Goal: Use online tool/utility: Utilize a website feature to perform a specific function

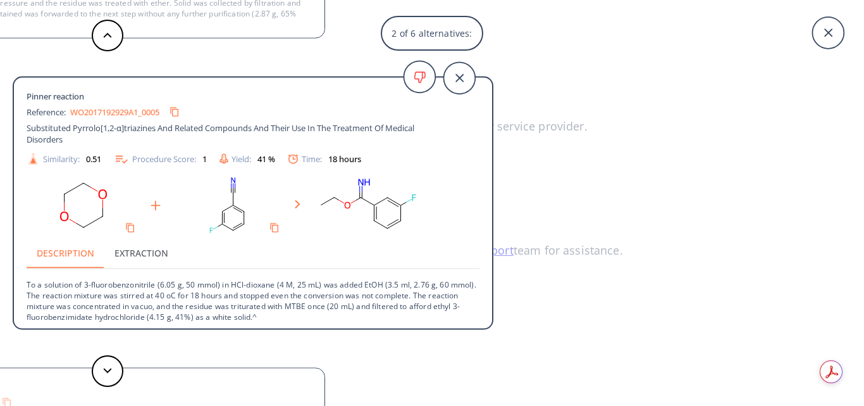
scroll to position [3, 0]
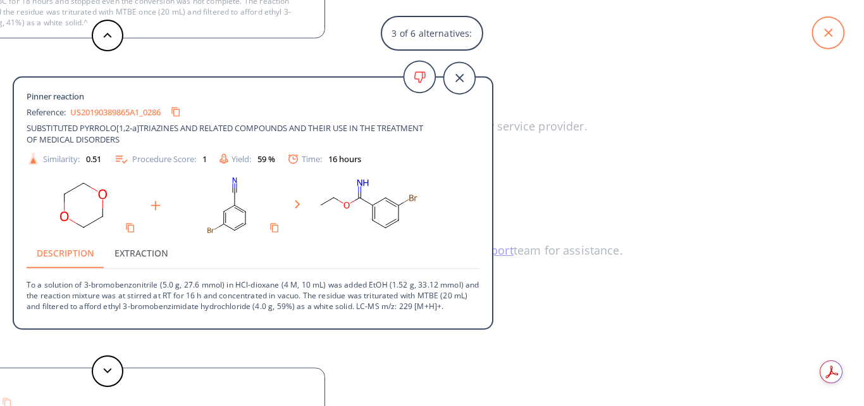
click at [834, 33] on icon at bounding box center [828, 33] width 32 height 32
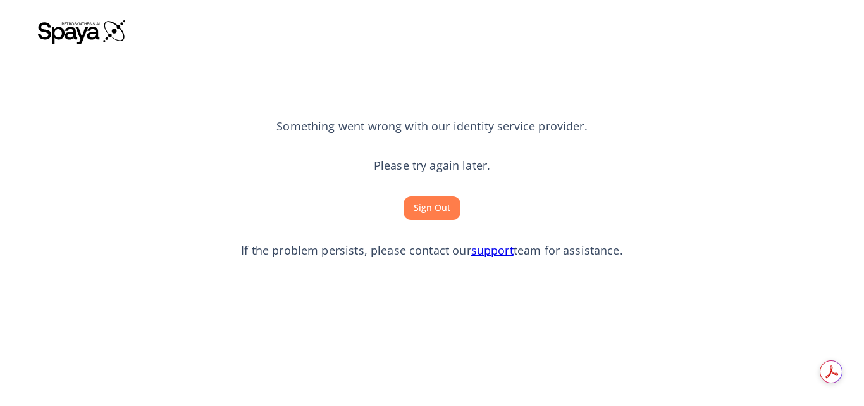
click at [433, 209] on button "Sign Out" at bounding box center [432, 207] width 57 height 23
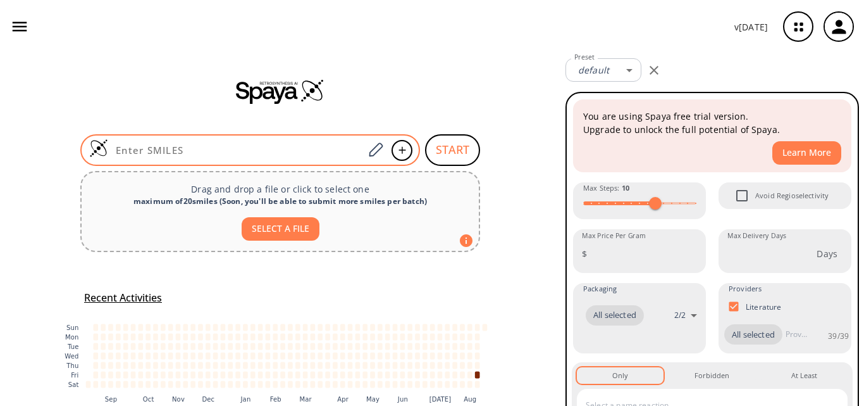
click at [174, 149] on input at bounding box center [236, 150] width 256 height 13
paste input "O=C(NC(N)=N)NC1=CC(NC([GEOGRAPHIC_DATA](N)=N)=O)=CC=C1"
type input "O=C(NC(N)=N)NC1=CC(NC([GEOGRAPHIC_DATA](N)=N)=O)=CC=C1"
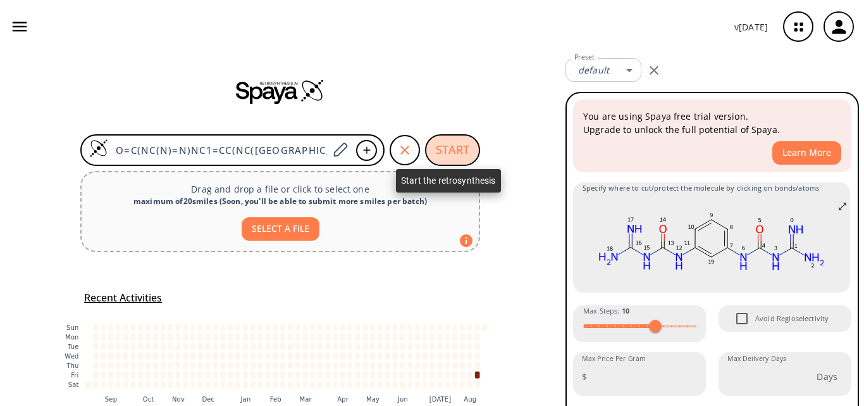
click at [445, 149] on button "START" at bounding box center [452, 150] width 55 height 32
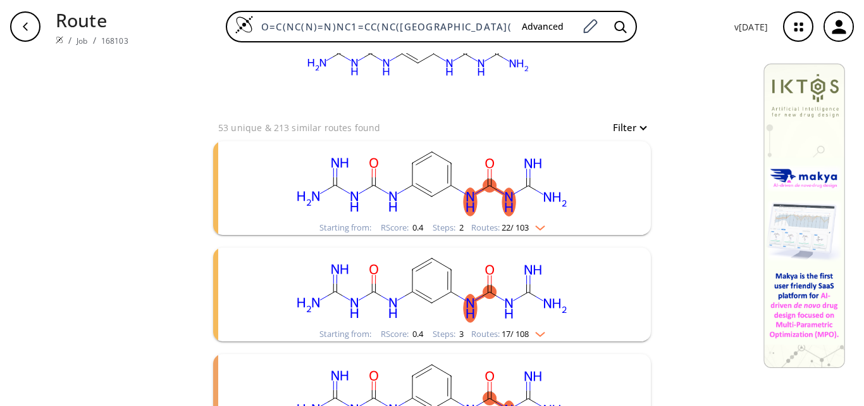
scroll to position [127, 0]
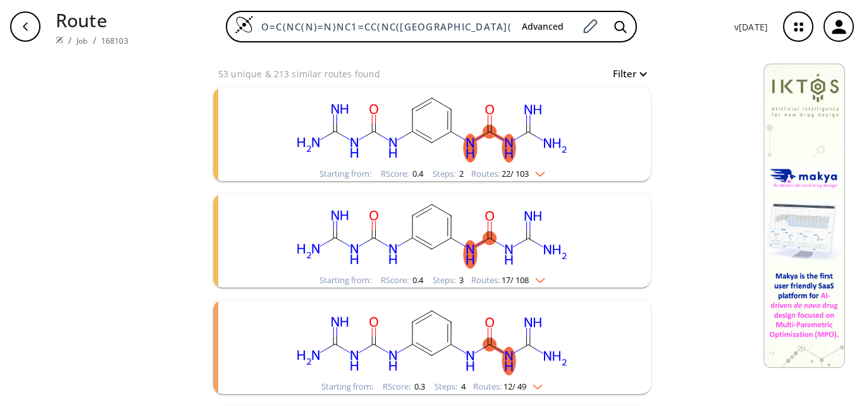
click at [512, 151] on rect "clusters" at bounding box center [432, 126] width 329 height 79
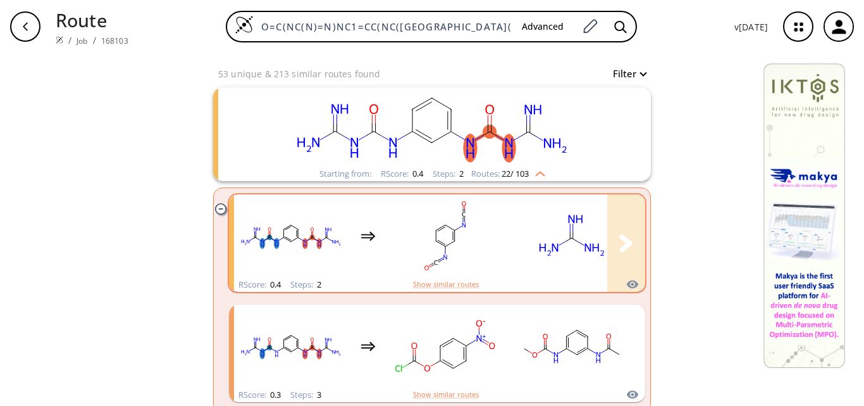
click at [526, 247] on rect "clusters" at bounding box center [572, 235] width 114 height 79
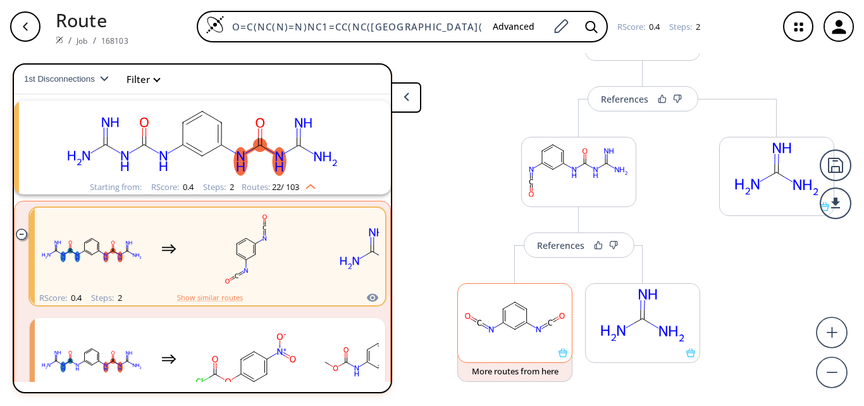
scroll to position [127, 0]
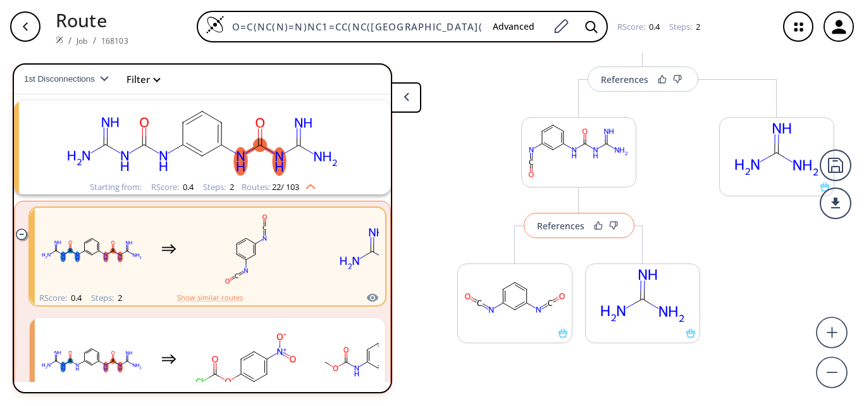
click at [557, 226] on div "References" at bounding box center [560, 225] width 47 height 8
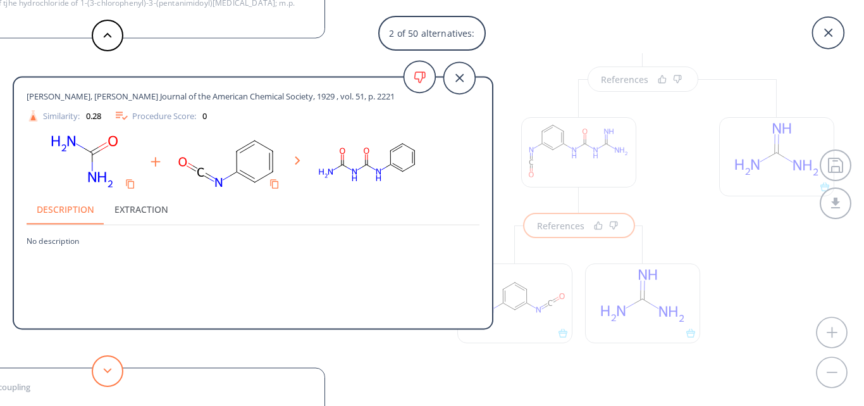
click at [102, 373] on button at bounding box center [108, 371] width 32 height 32
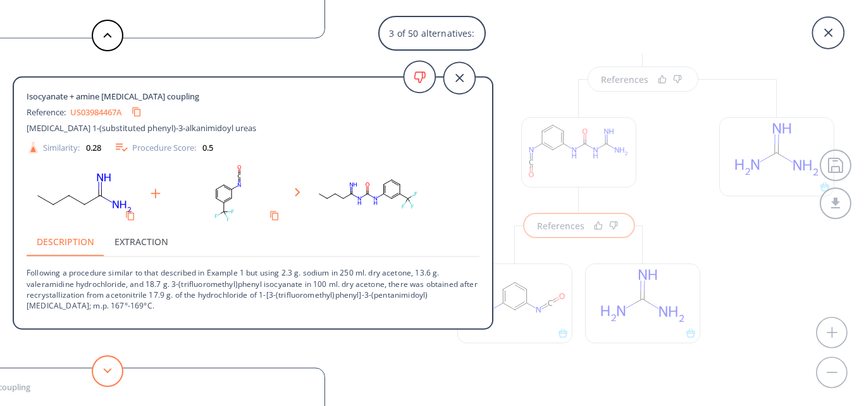
click at [102, 373] on button at bounding box center [108, 371] width 32 height 32
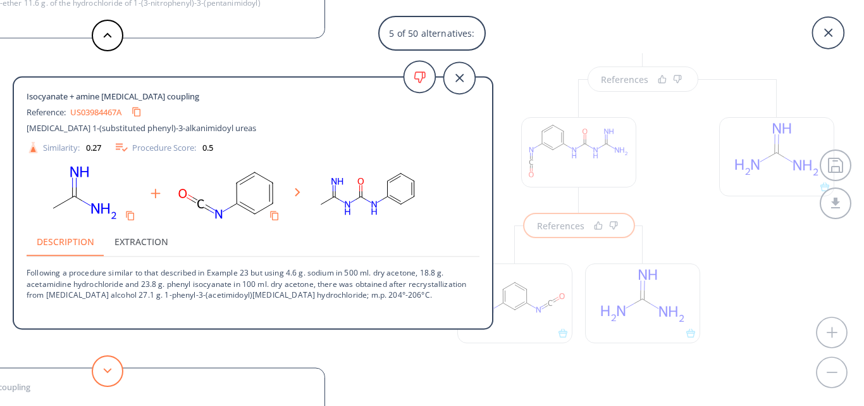
click at [108, 361] on button at bounding box center [108, 371] width 32 height 32
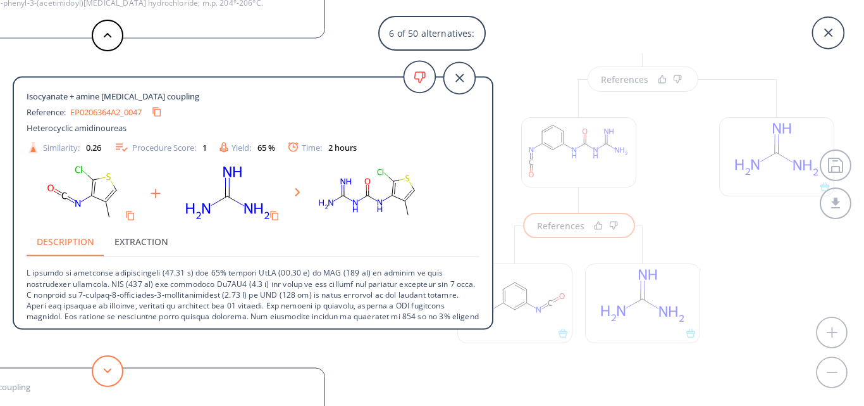
click at [105, 371] on icon at bounding box center [107, 371] width 9 height 6
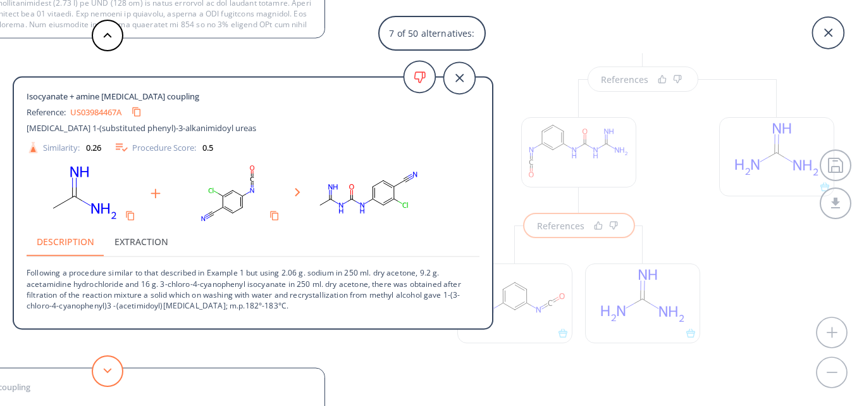
click at [105, 371] on icon at bounding box center [107, 371] width 9 height 6
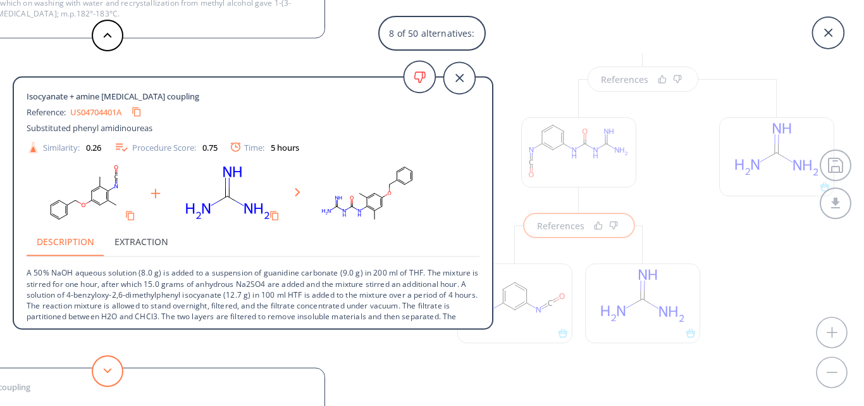
click at [109, 369] on icon at bounding box center [107, 371] width 9 height 6
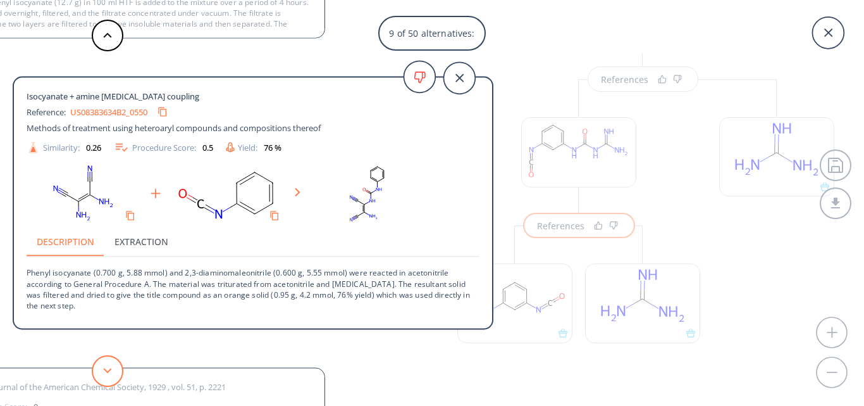
click at [109, 369] on icon at bounding box center [107, 371] width 9 height 6
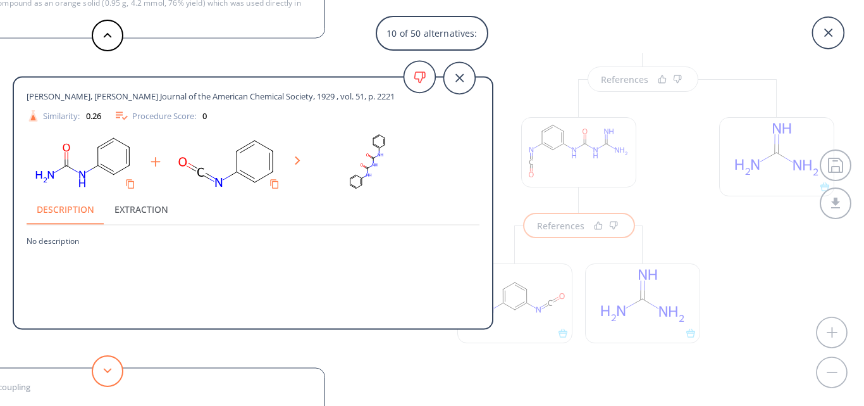
click at [109, 369] on icon at bounding box center [107, 371] width 9 height 6
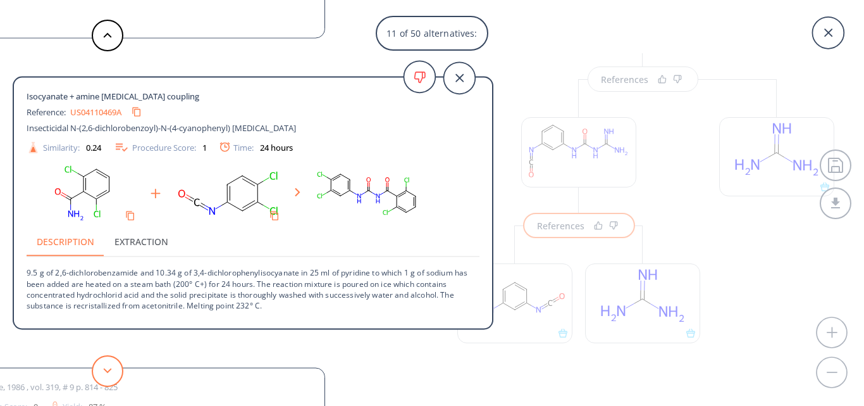
click at [109, 369] on icon at bounding box center [107, 371] width 9 height 6
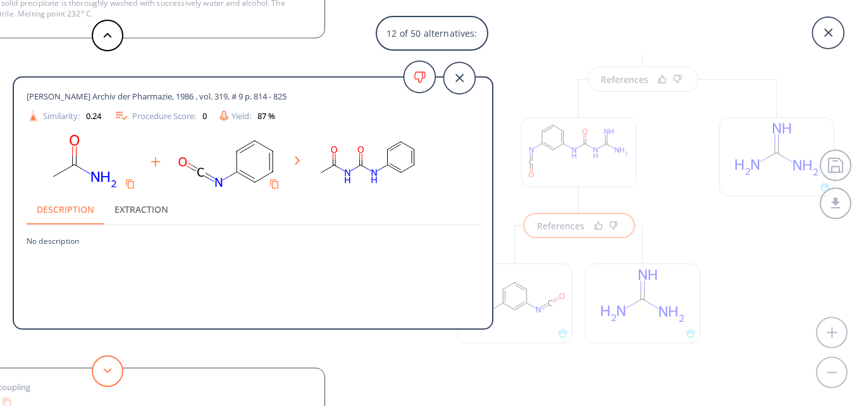
click at [109, 369] on icon at bounding box center [107, 371] width 9 height 6
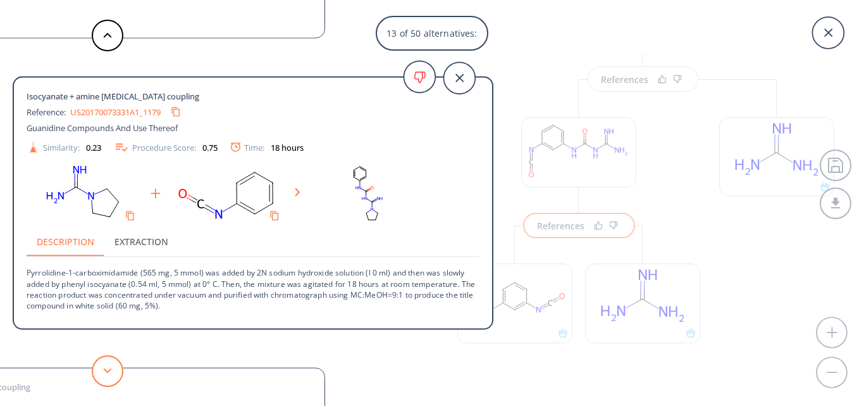
click at [109, 369] on icon at bounding box center [107, 371] width 9 height 6
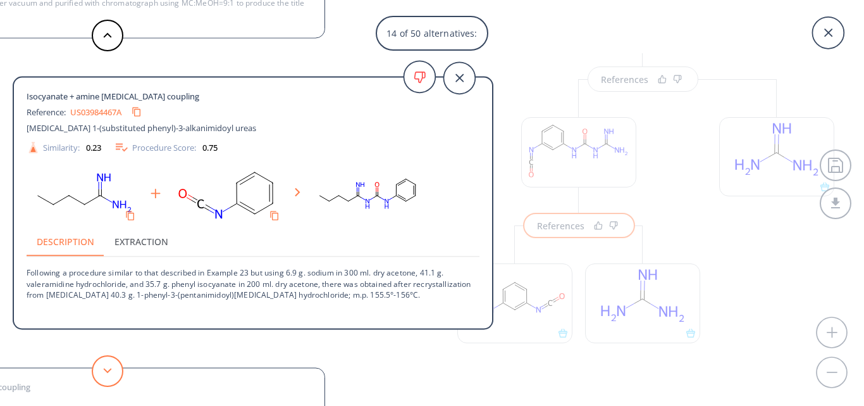
click at [108, 372] on polygon at bounding box center [108, 370] width 8 height 5
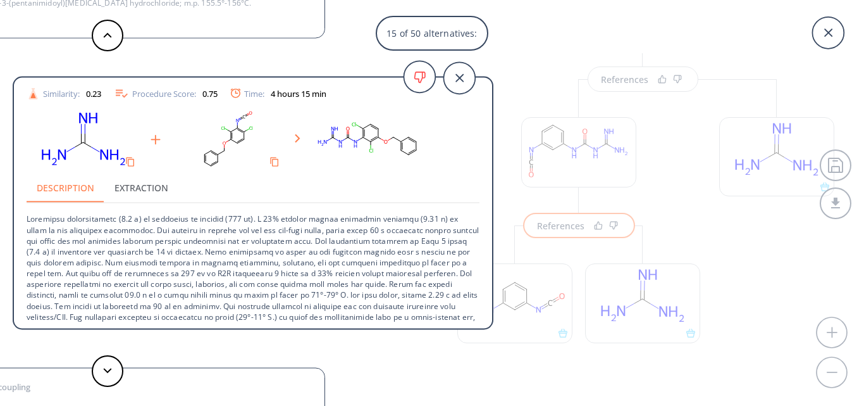
scroll to position [55, 0]
click at [97, 362] on button at bounding box center [108, 371] width 32 height 32
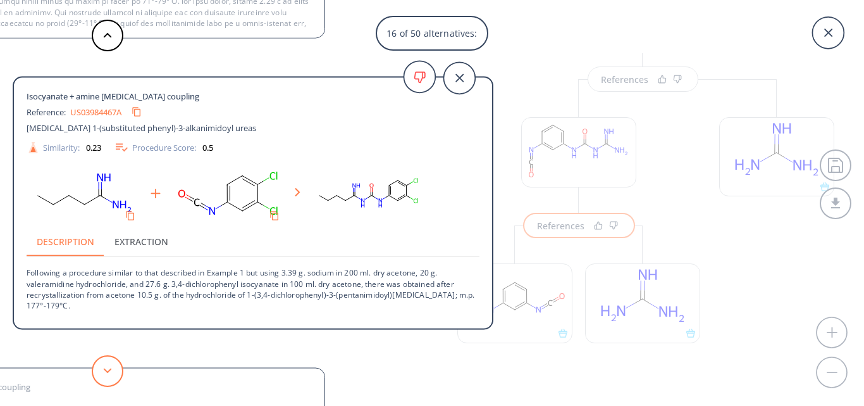
click at [97, 362] on button at bounding box center [108, 371] width 32 height 32
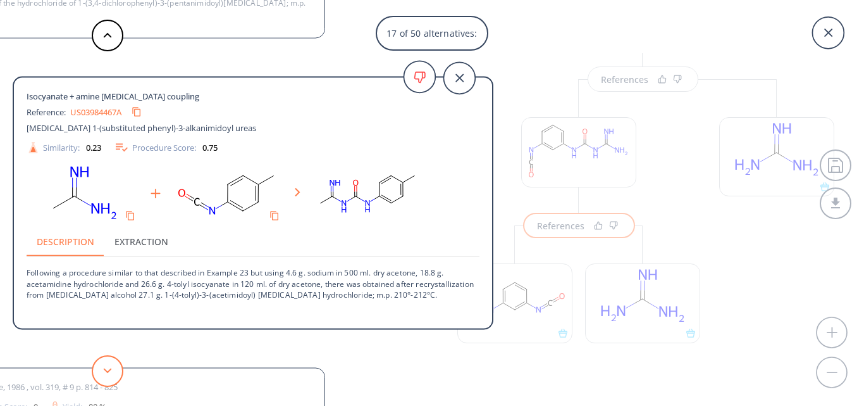
click at [97, 362] on button at bounding box center [108, 371] width 32 height 32
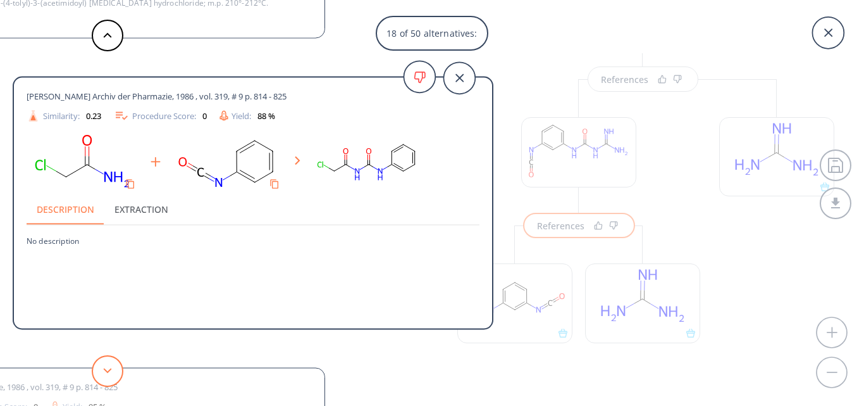
click at [97, 362] on button at bounding box center [108, 371] width 32 height 32
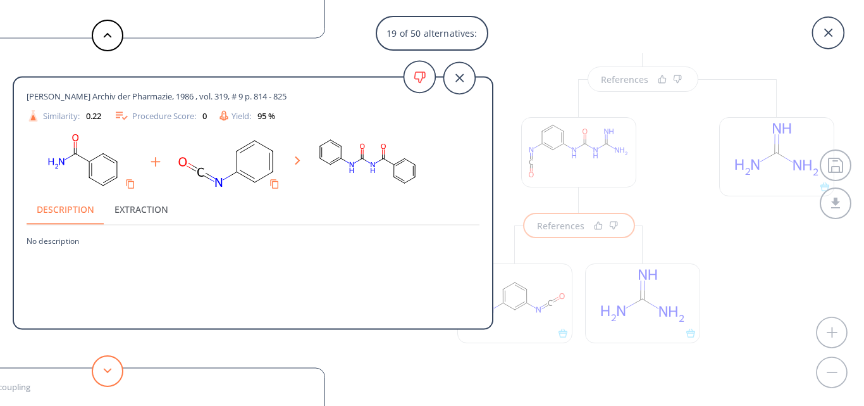
click at [97, 362] on button at bounding box center [108, 371] width 32 height 32
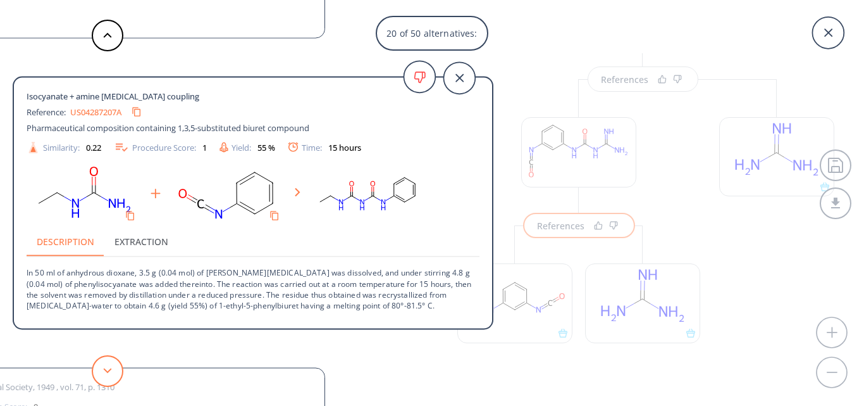
click at [97, 362] on button at bounding box center [108, 371] width 32 height 32
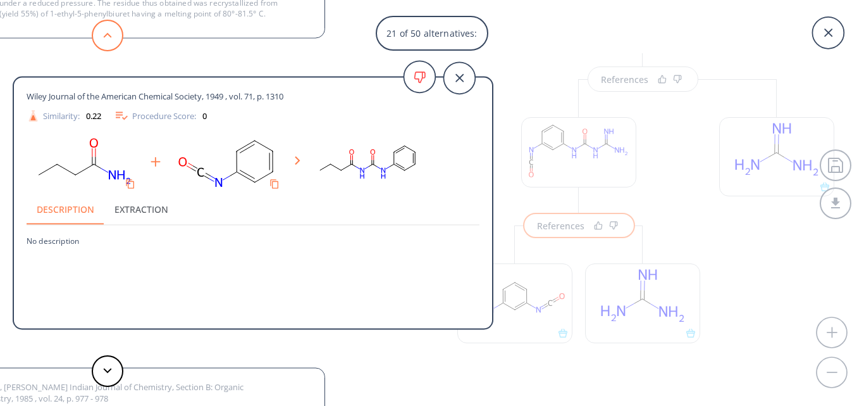
click at [115, 41] on button at bounding box center [108, 36] width 32 height 32
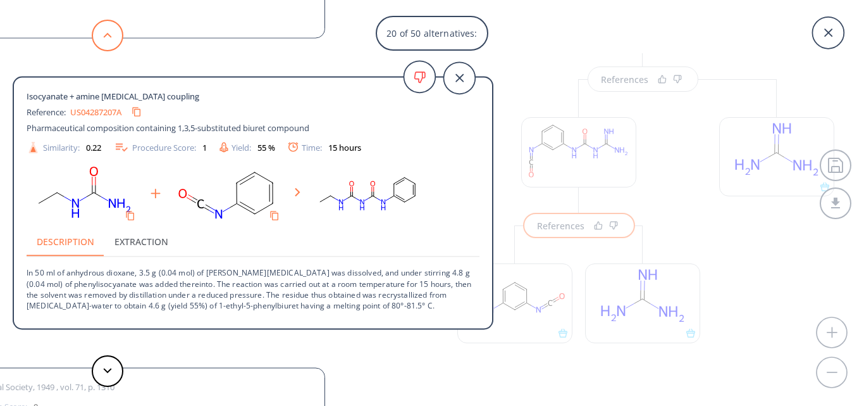
click at [115, 41] on button at bounding box center [108, 36] width 32 height 32
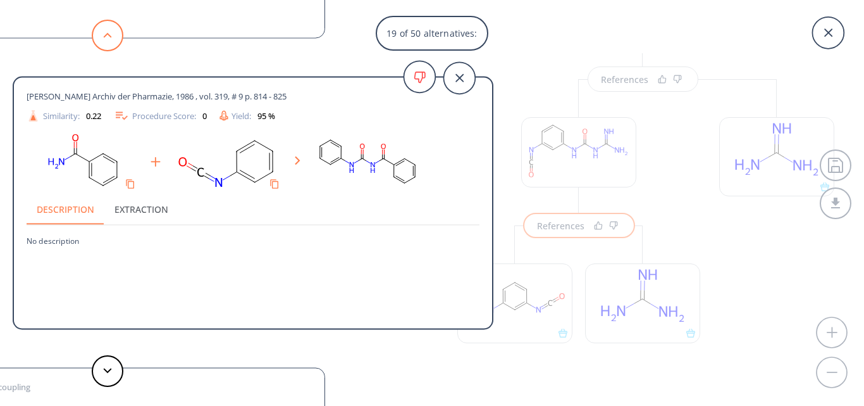
click at [115, 41] on button at bounding box center [108, 36] width 32 height 32
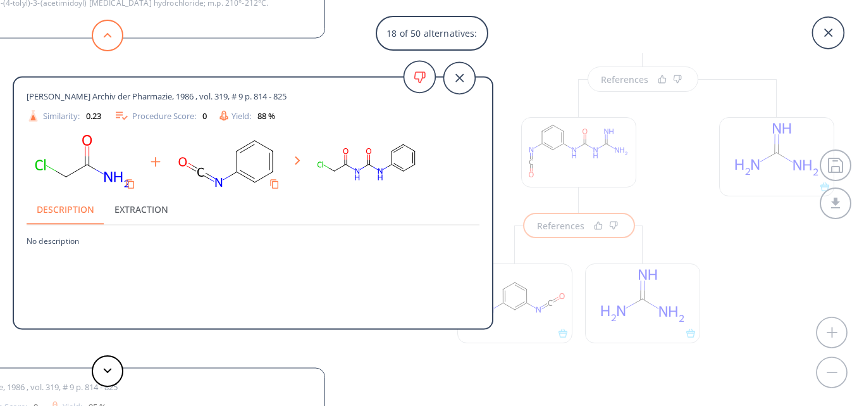
click at [115, 41] on button at bounding box center [108, 36] width 32 height 32
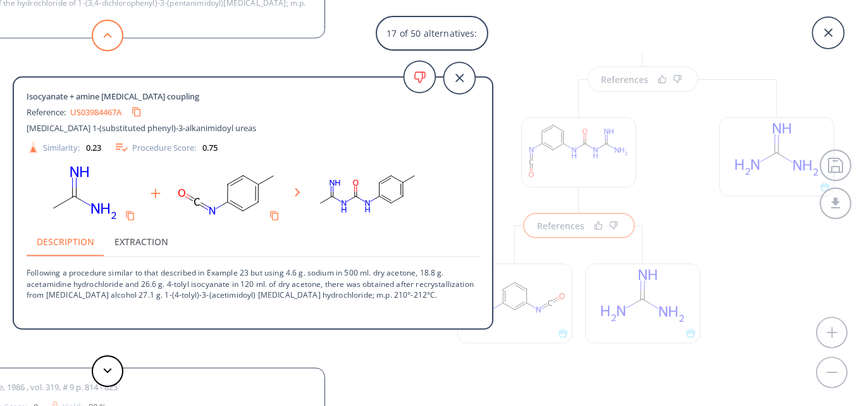
click at [115, 41] on button at bounding box center [108, 36] width 32 height 32
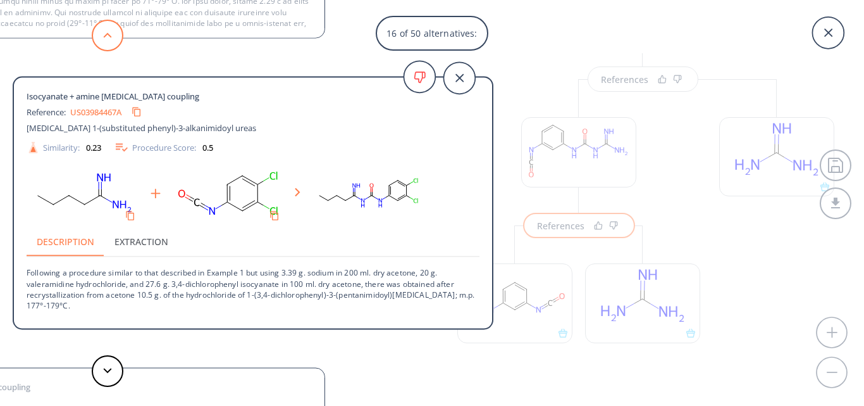
click at [115, 41] on button at bounding box center [108, 36] width 32 height 32
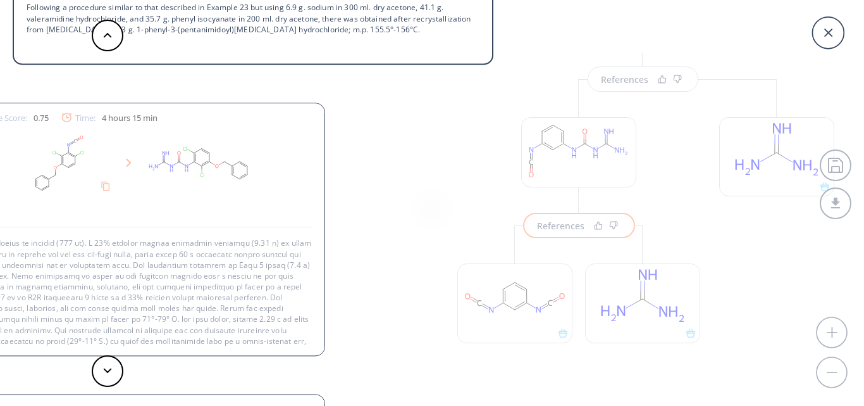
scroll to position [0, 0]
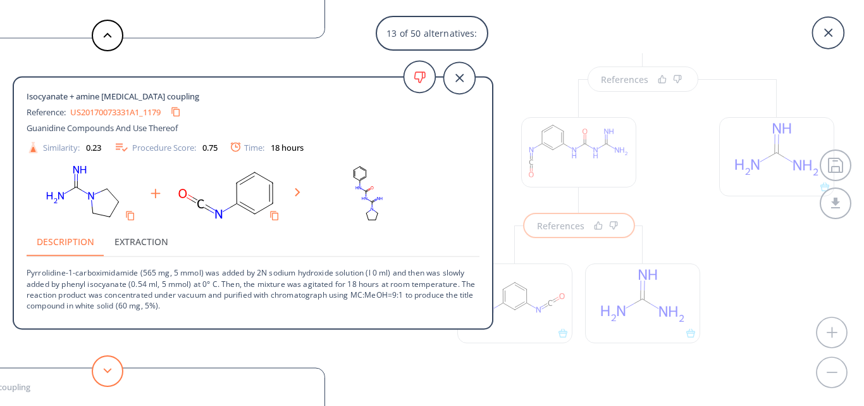
click at [114, 377] on button at bounding box center [108, 371] width 32 height 32
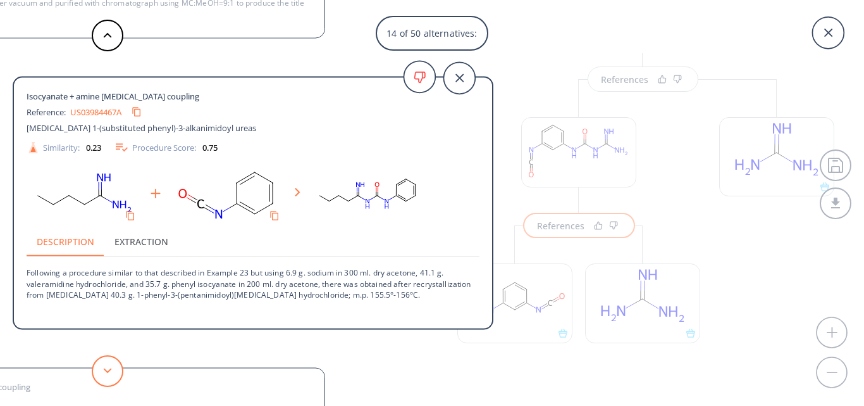
click at [114, 377] on button at bounding box center [108, 371] width 32 height 32
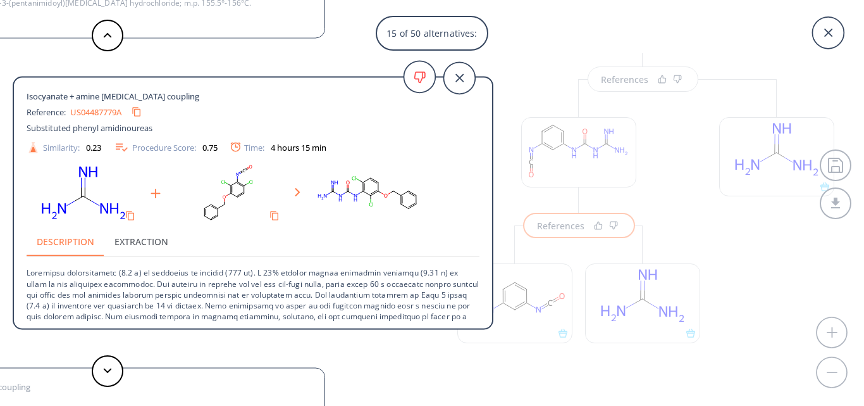
click at [109, 115] on link "US04487779A" at bounding box center [95, 112] width 51 height 8
drag, startPoint x: 27, startPoint y: 271, endPoint x: 116, endPoint y: 271, distance: 89.2
click at [116, 271] on p at bounding box center [253, 322] width 453 height 130
copy p "Guanidine hydrochloride"
